Goal: Navigation & Orientation: Find specific page/section

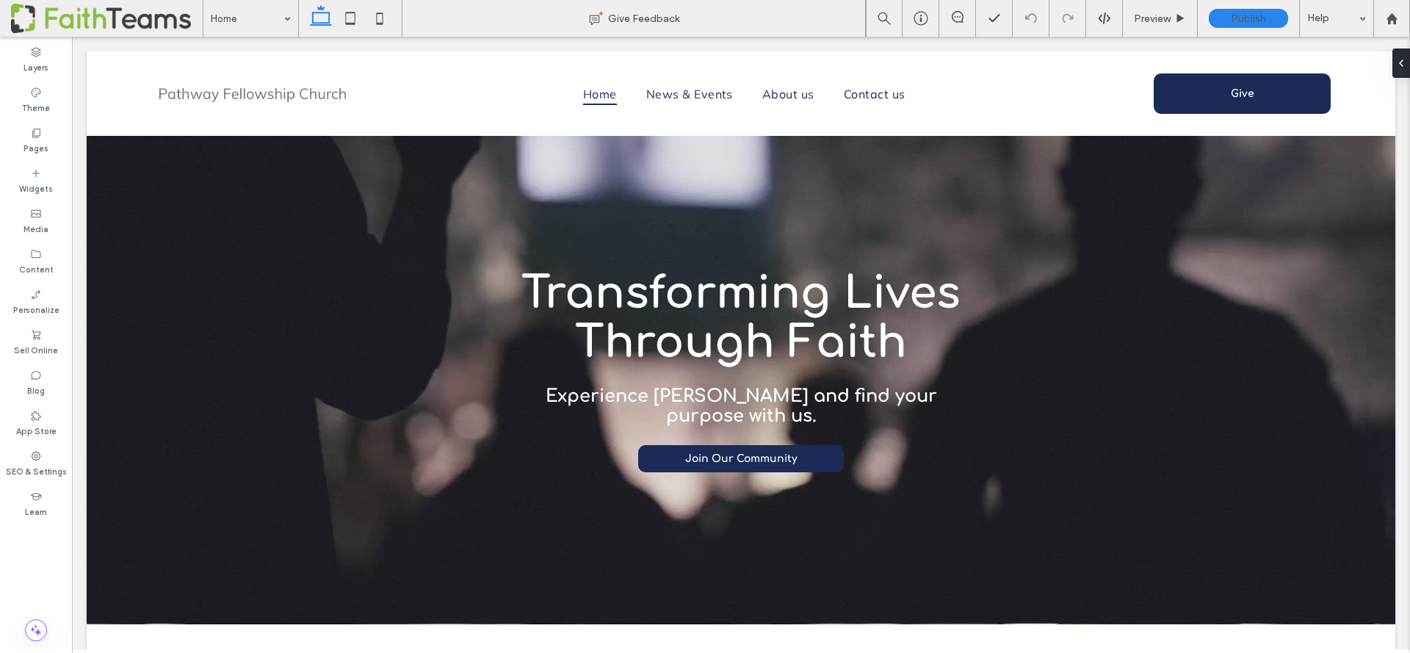
click at [106, 15] on span at bounding box center [107, 18] width 192 height 29
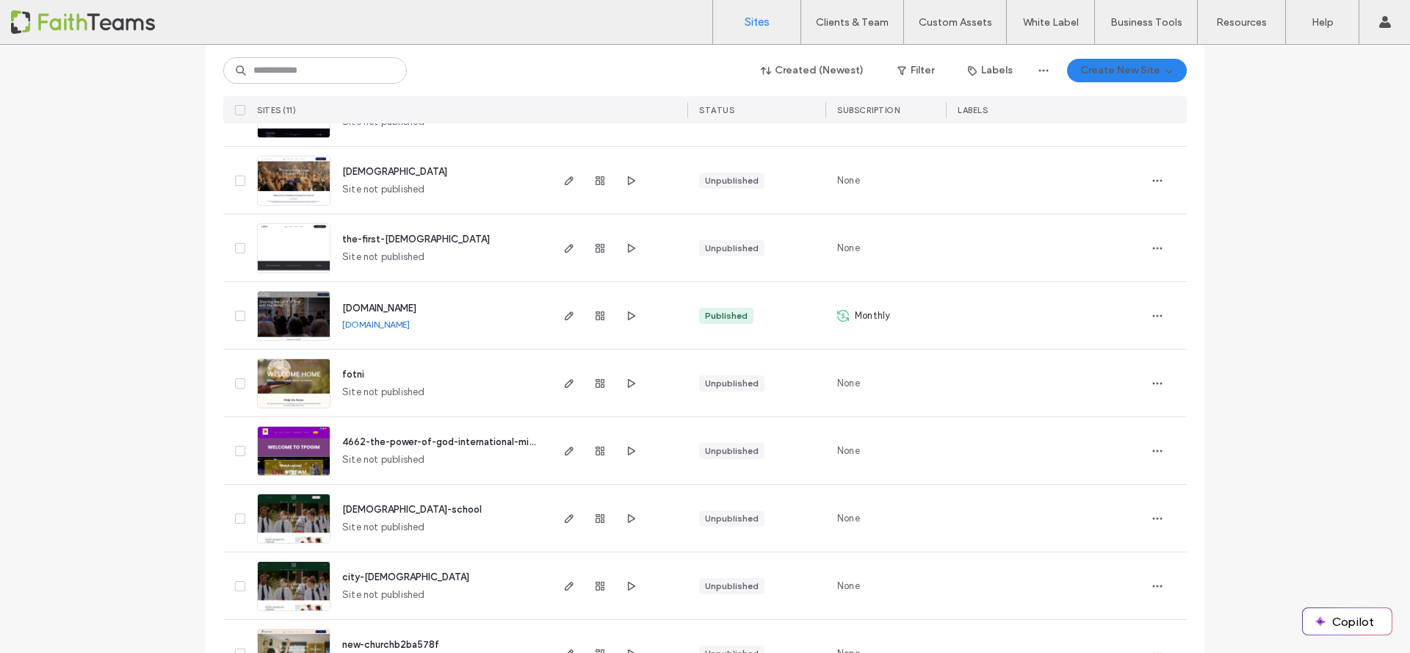
scroll to position [224, 0]
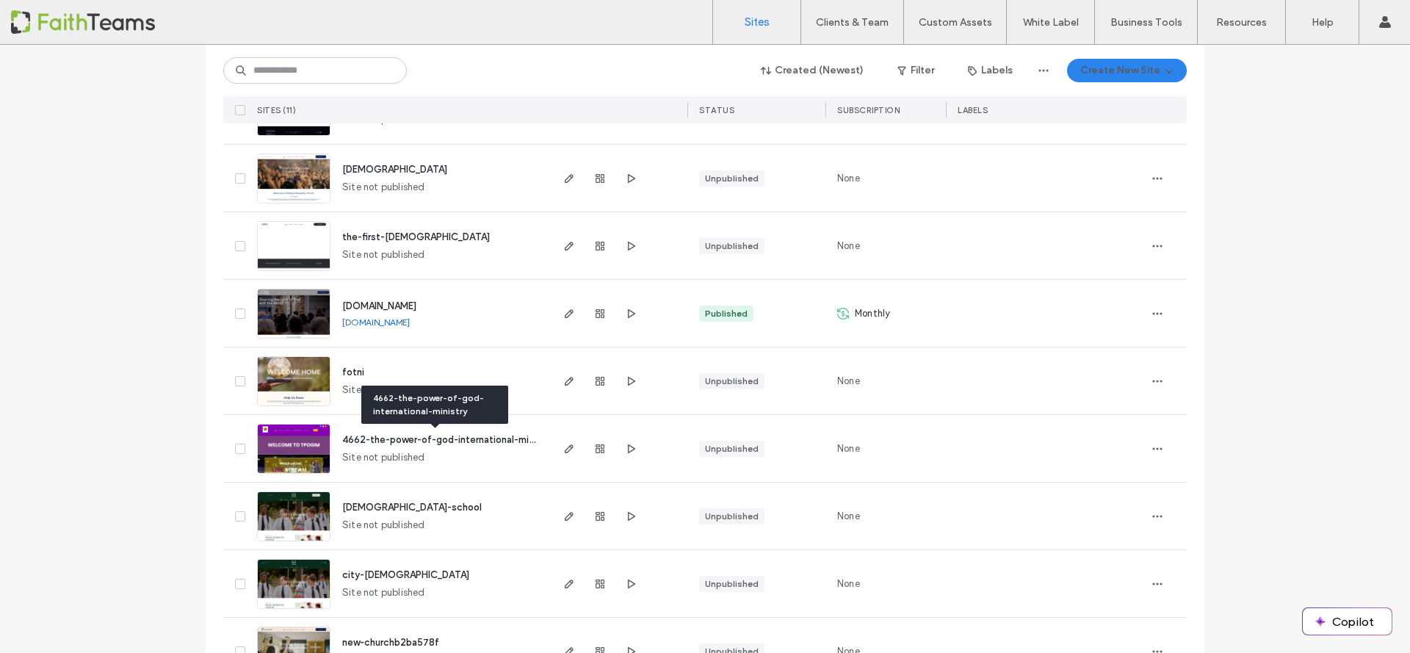
click at [396, 439] on span "4662-the-power-of-god-international-ministry" at bounding box center [447, 439] width 211 height 11
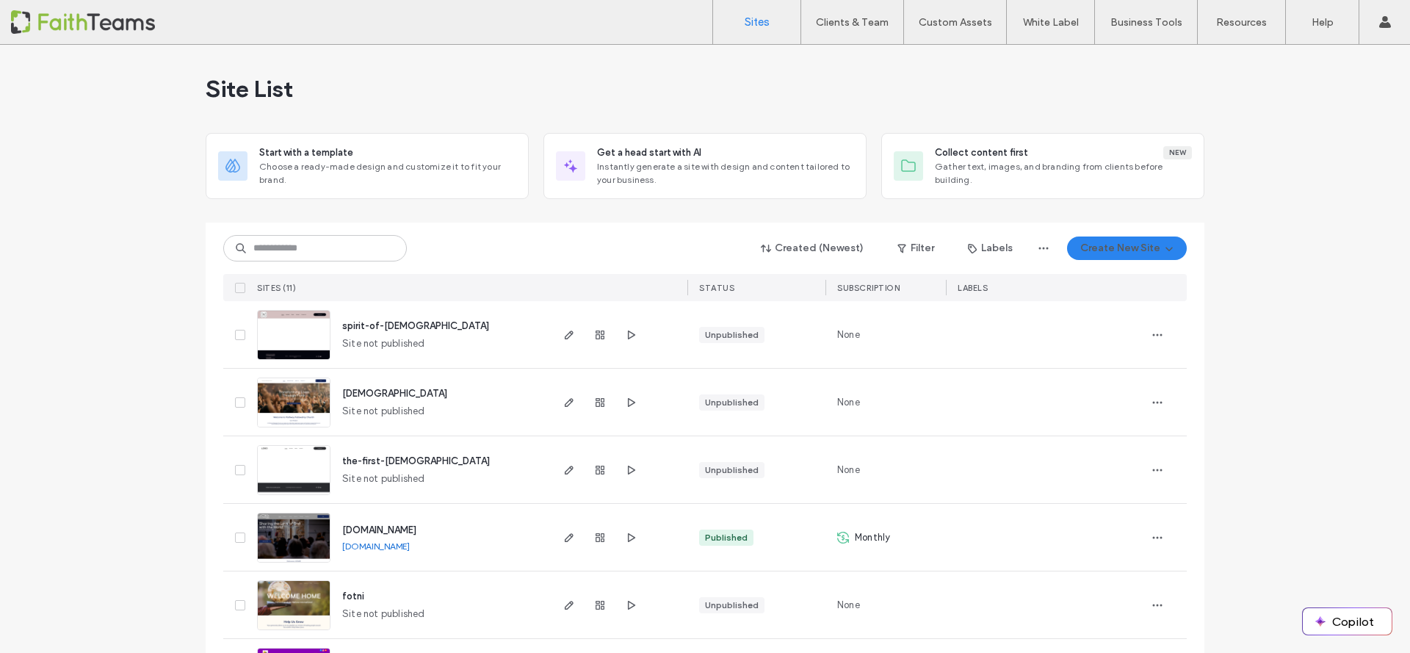
scroll to position [394, 0]
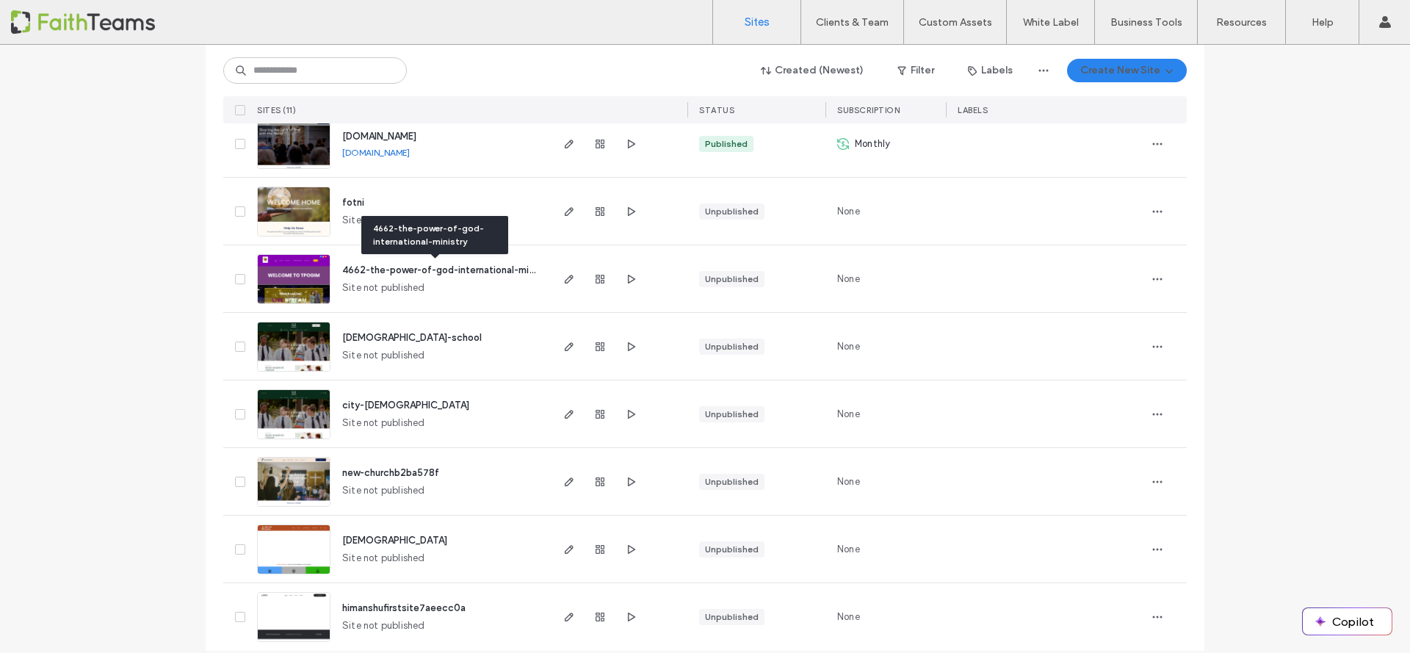
click at [397, 272] on span "4662-the-power-of-god-international-ministry" at bounding box center [447, 269] width 211 height 11
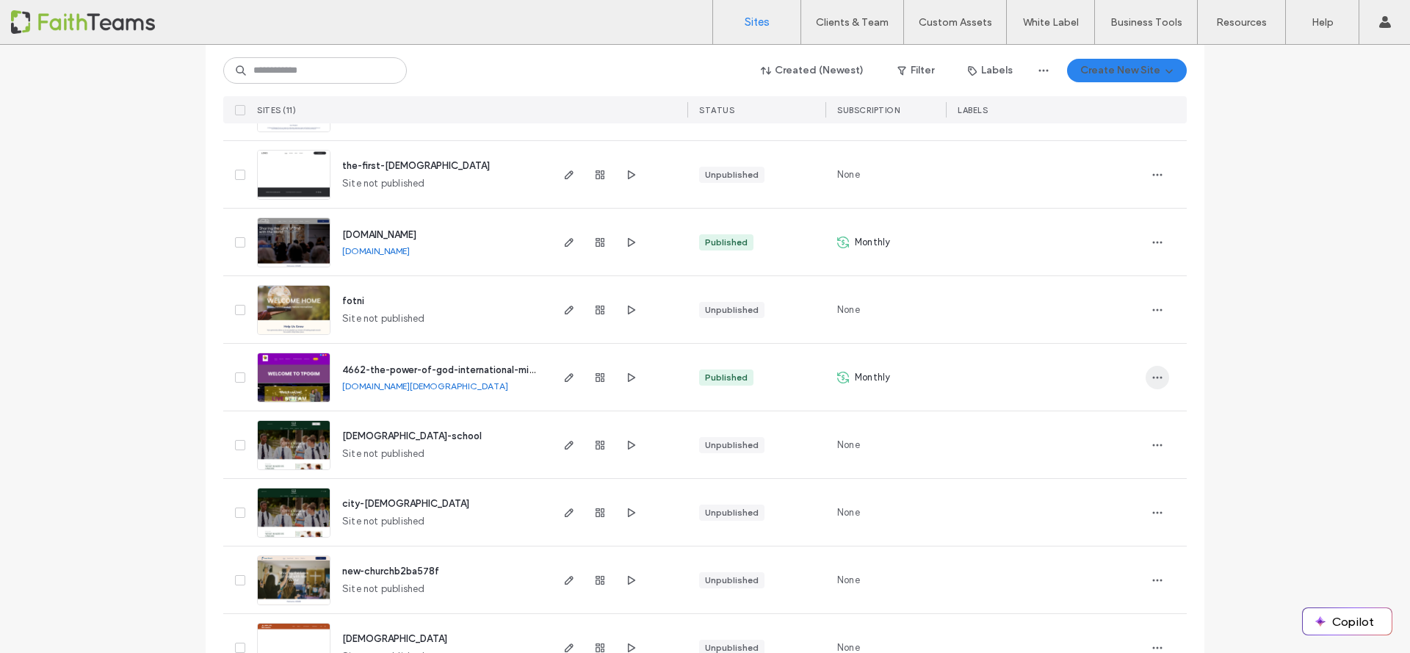
click at [1154, 376] on icon "button" at bounding box center [1157, 378] width 12 height 12
click at [714, 377] on div "Published" at bounding box center [726, 377] width 43 height 13
click at [712, 376] on div "Published" at bounding box center [726, 377] width 43 height 13
click at [563, 381] on icon "button" at bounding box center [569, 378] width 12 height 12
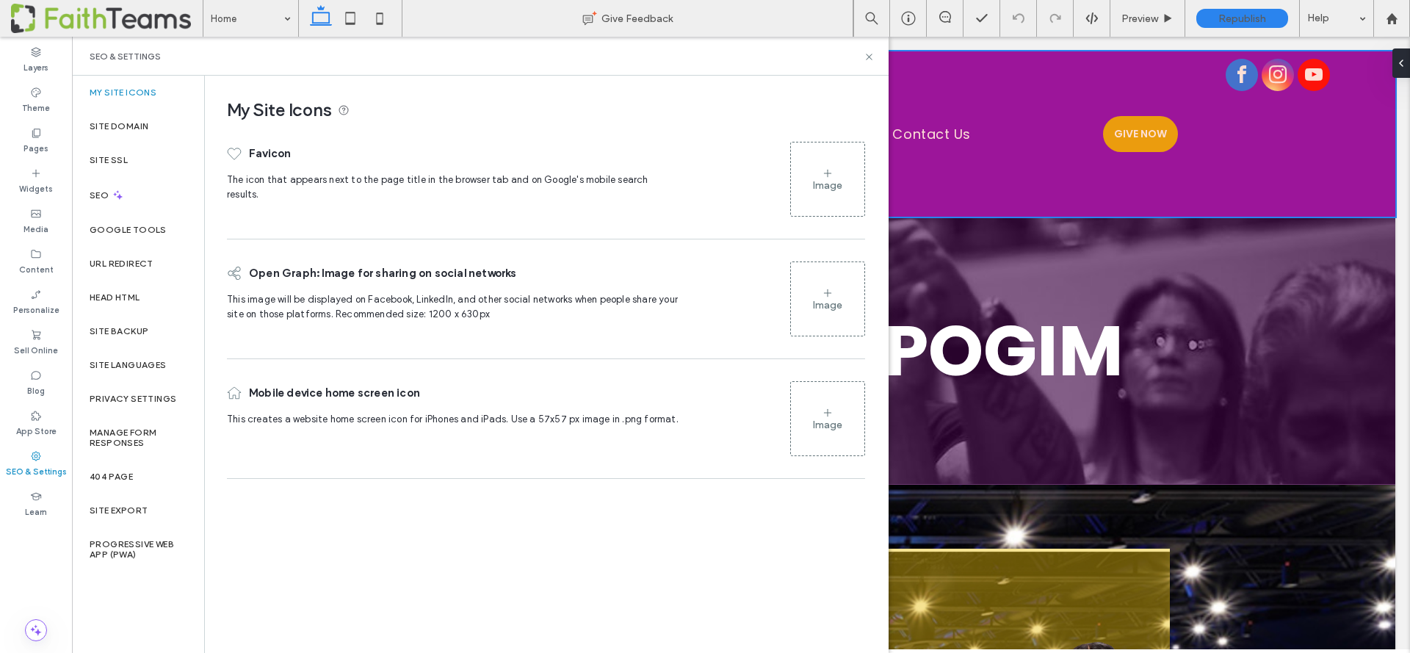
click at [968, 192] on div at bounding box center [741, 133] width 1308 height 165
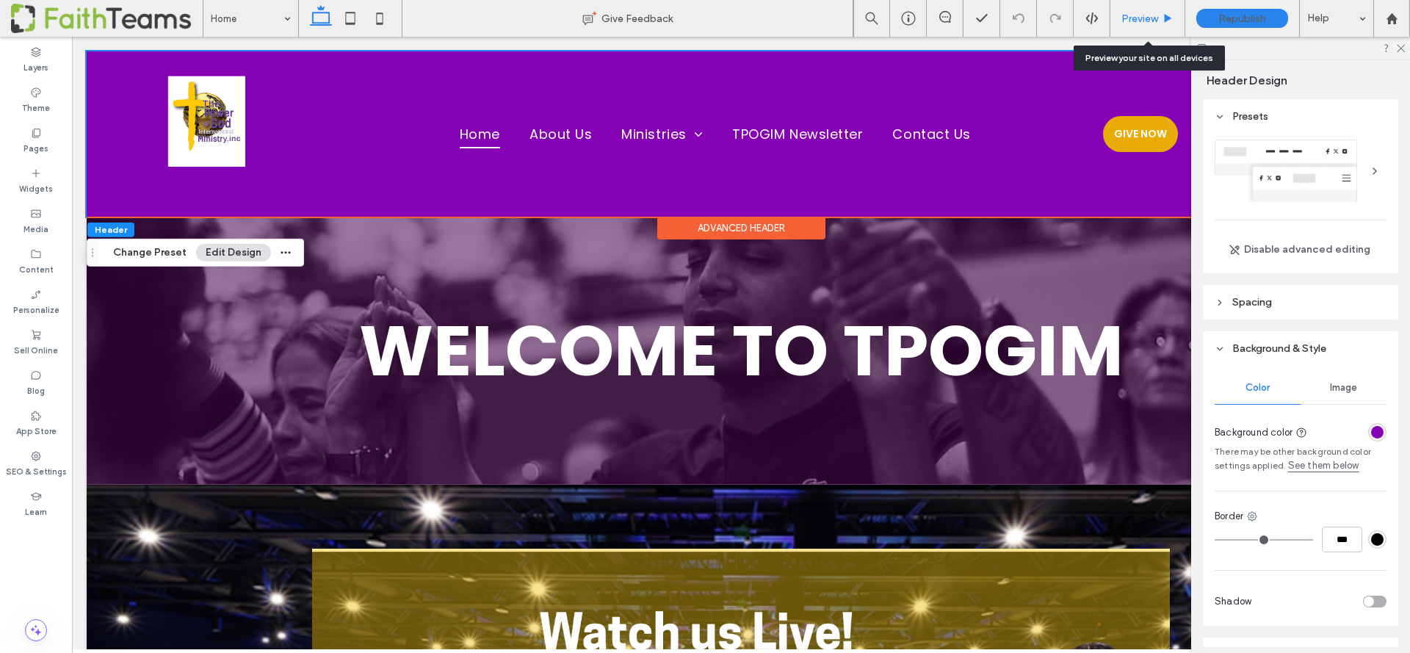
click at [1140, 17] on span "Preview" at bounding box center [1139, 18] width 37 height 12
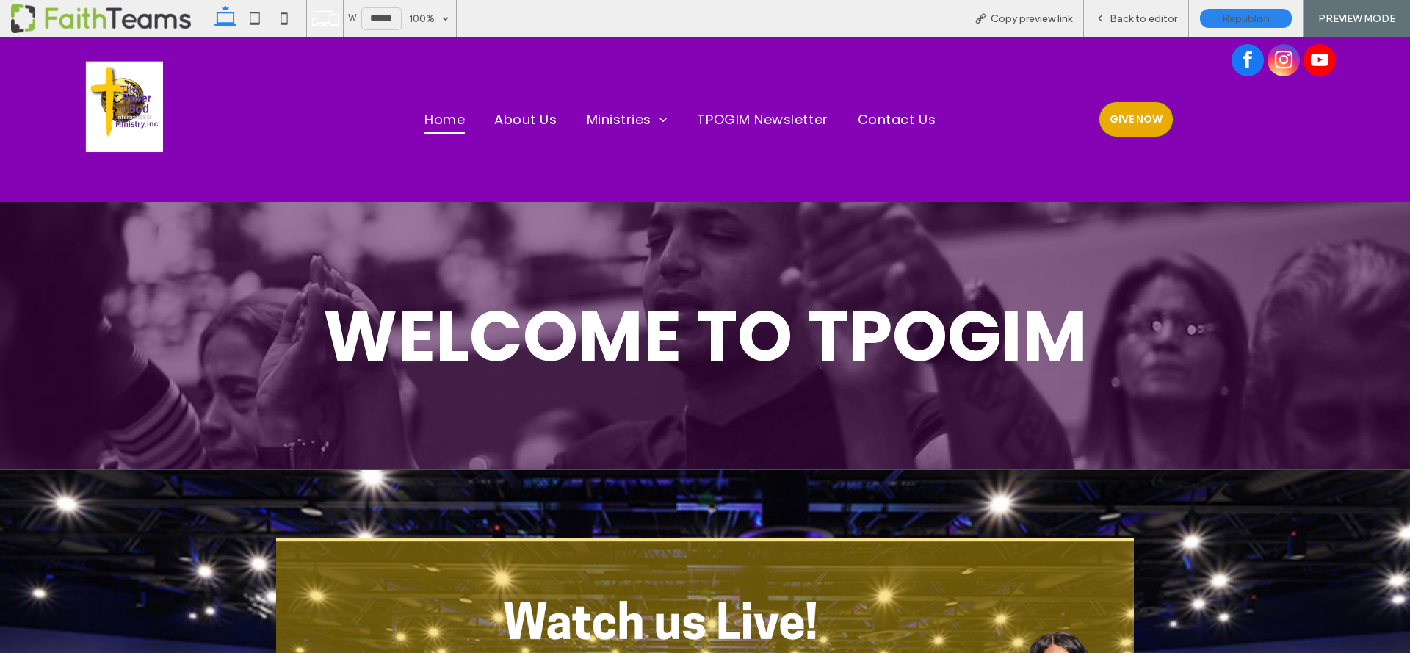
click at [1125, 125] on span "GIVE NOW" at bounding box center [1135, 119] width 53 height 15
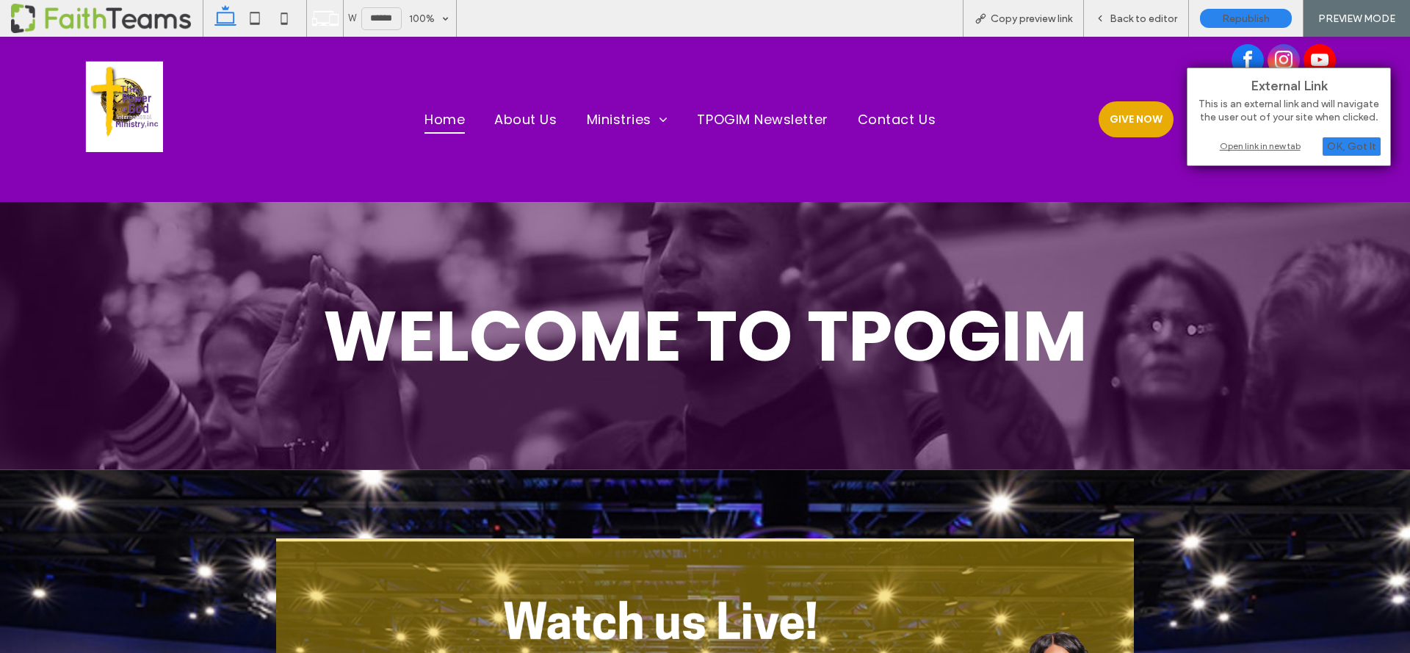
click at [1261, 148] on div "Open link in new tab" at bounding box center [1289, 145] width 184 height 15
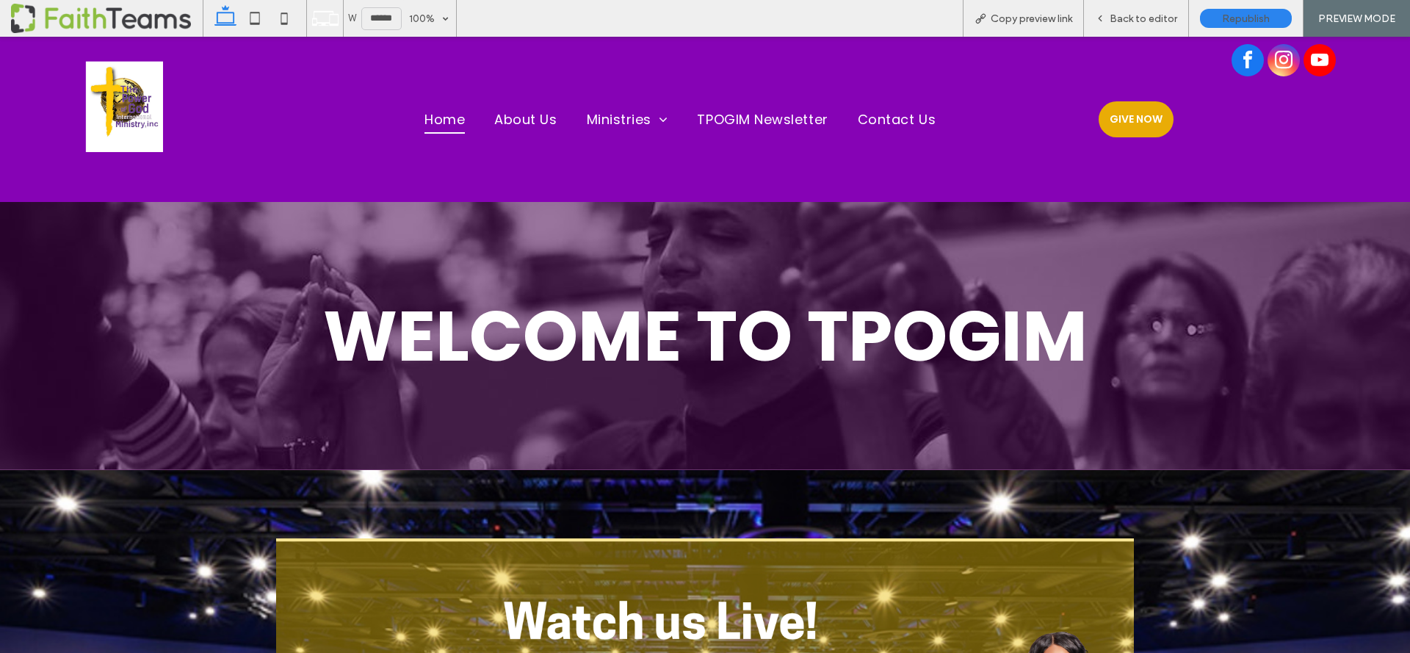
click at [65, 23] on span at bounding box center [107, 18] width 192 height 29
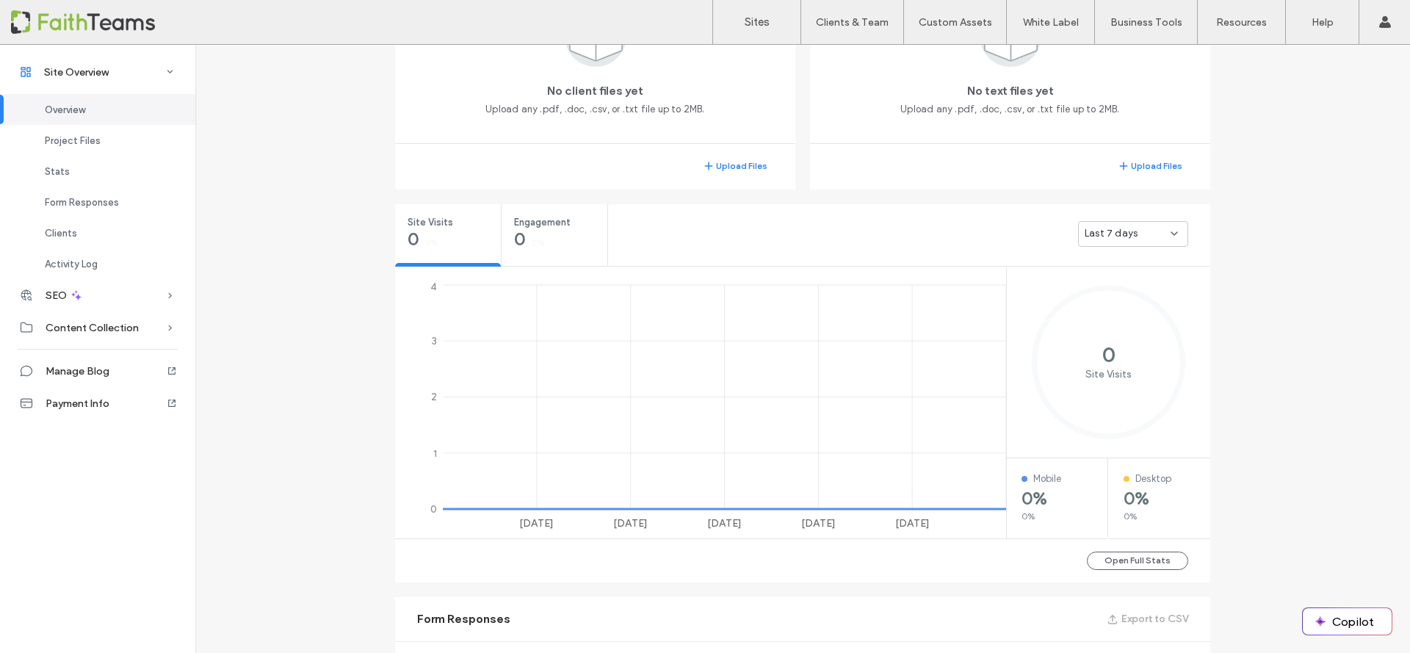
scroll to position [416, 0]
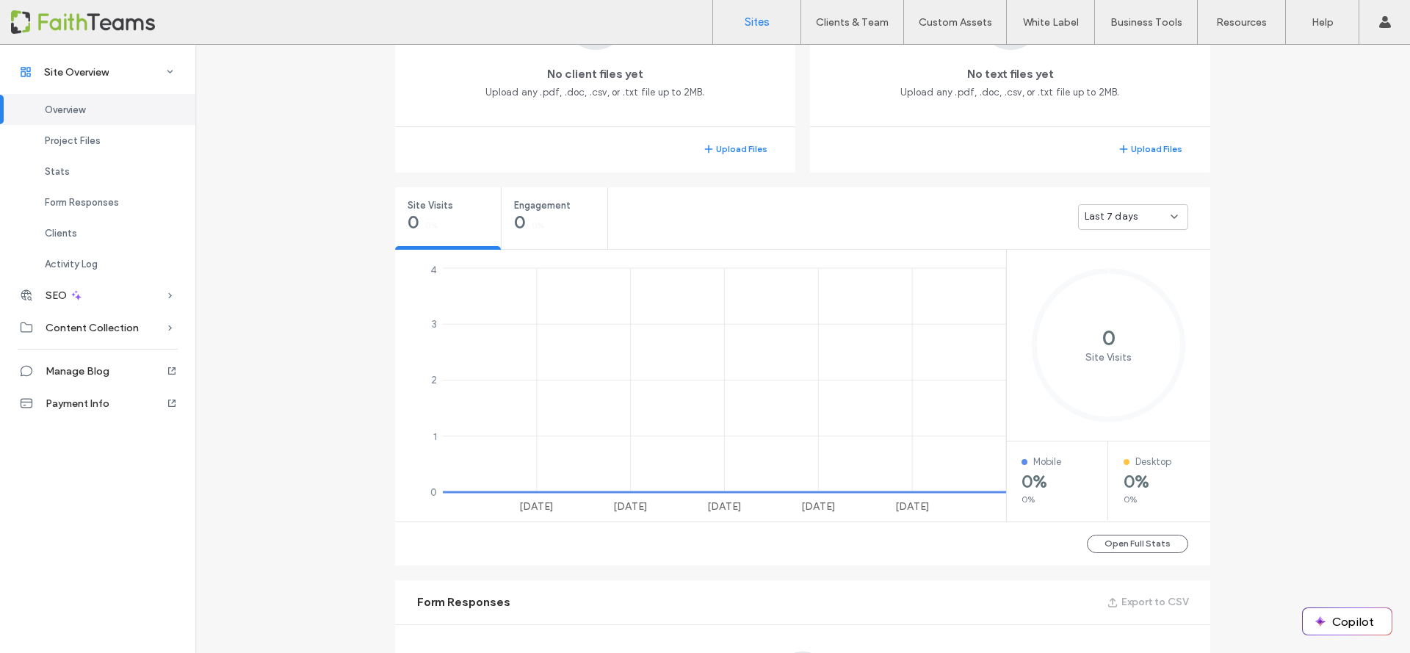
click at [747, 15] on label "Sites" at bounding box center [757, 21] width 25 height 13
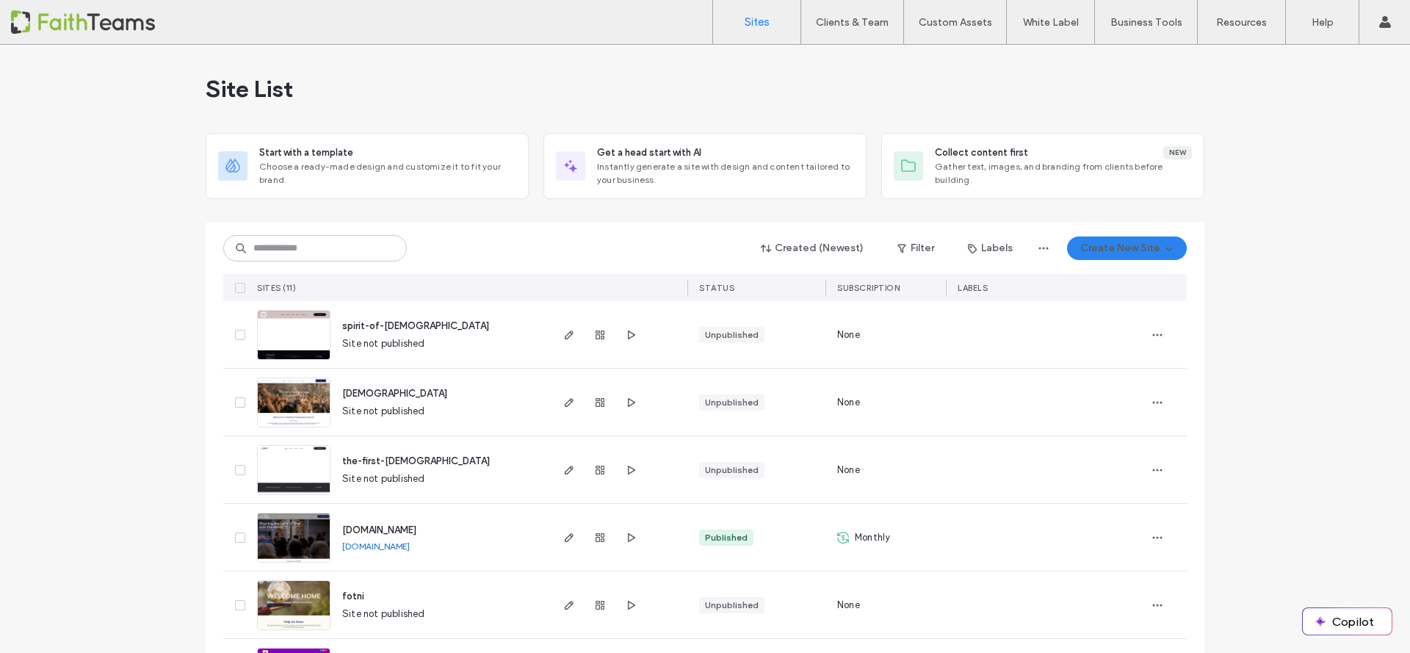
scroll to position [409, 0]
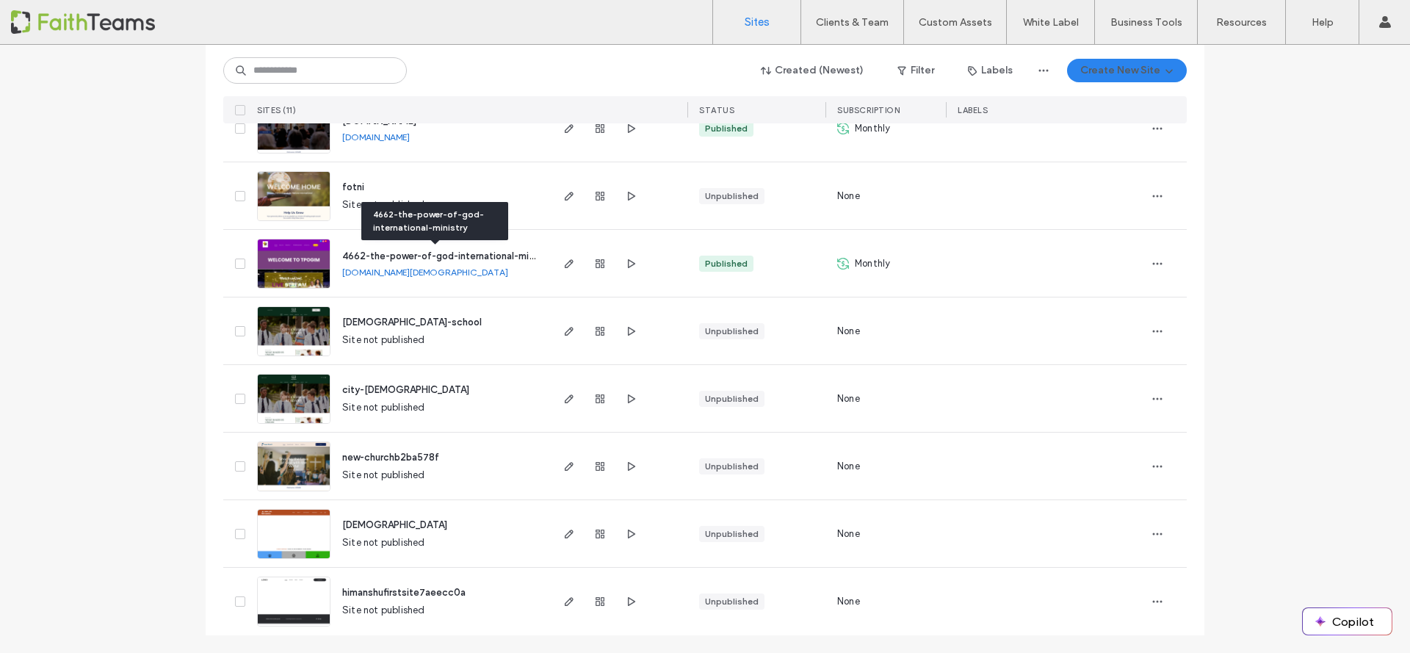
click at [368, 256] on span "4662-the-power-of-god-international-ministry" at bounding box center [447, 255] width 211 height 11
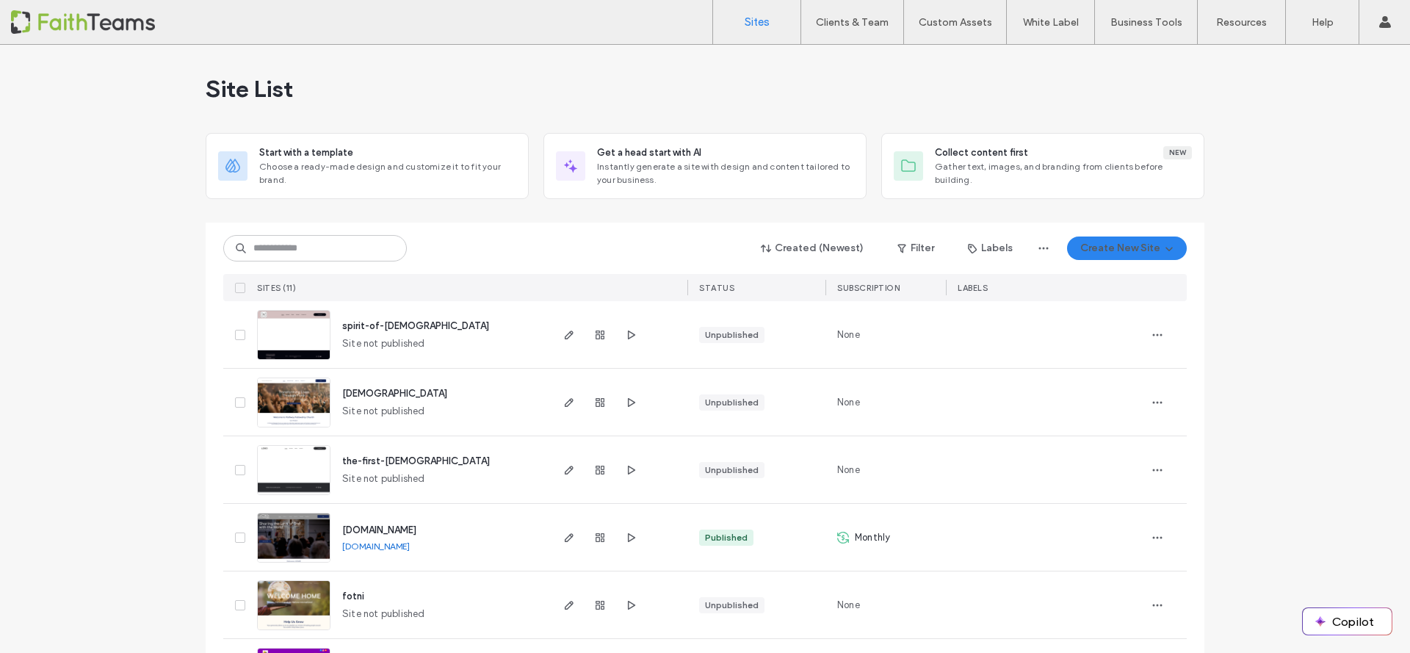
scroll to position [409, 0]
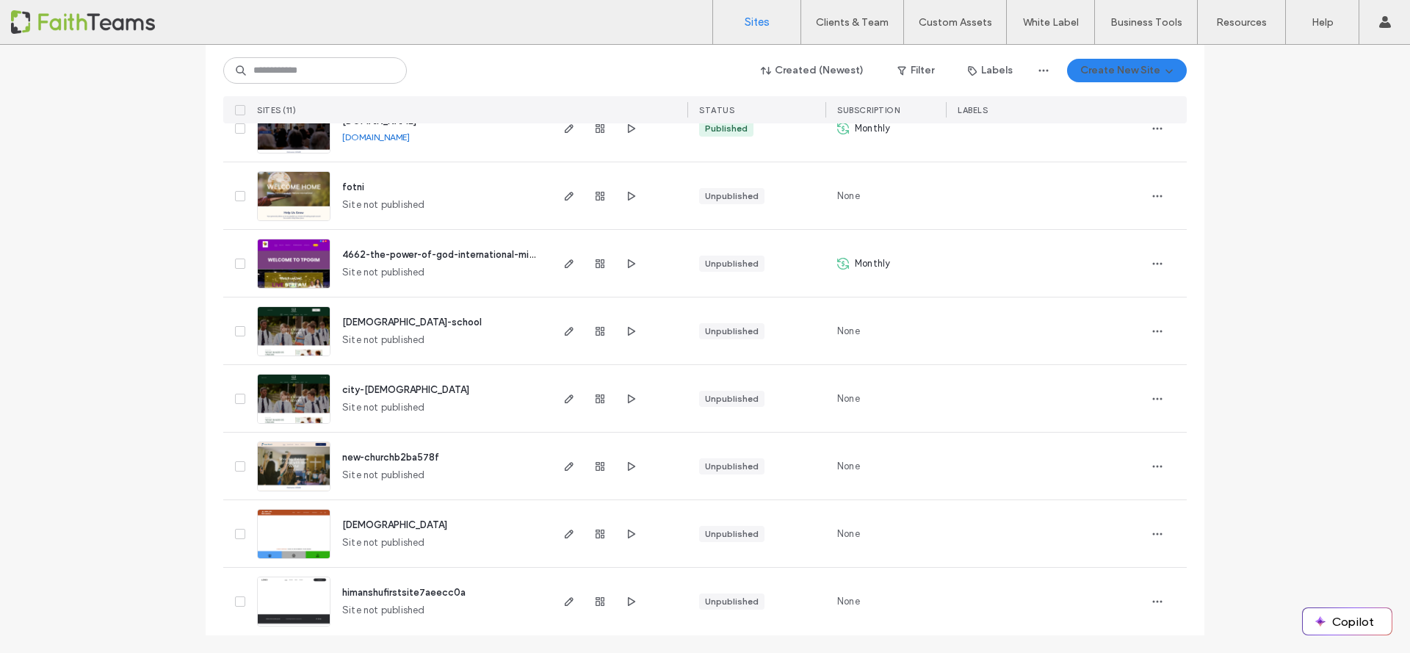
click at [1294, 120] on div "Site List Start with a template Choose a ready-made design and customize it to …" at bounding box center [705, 144] width 1410 height 1017
